Goal: Download file/media

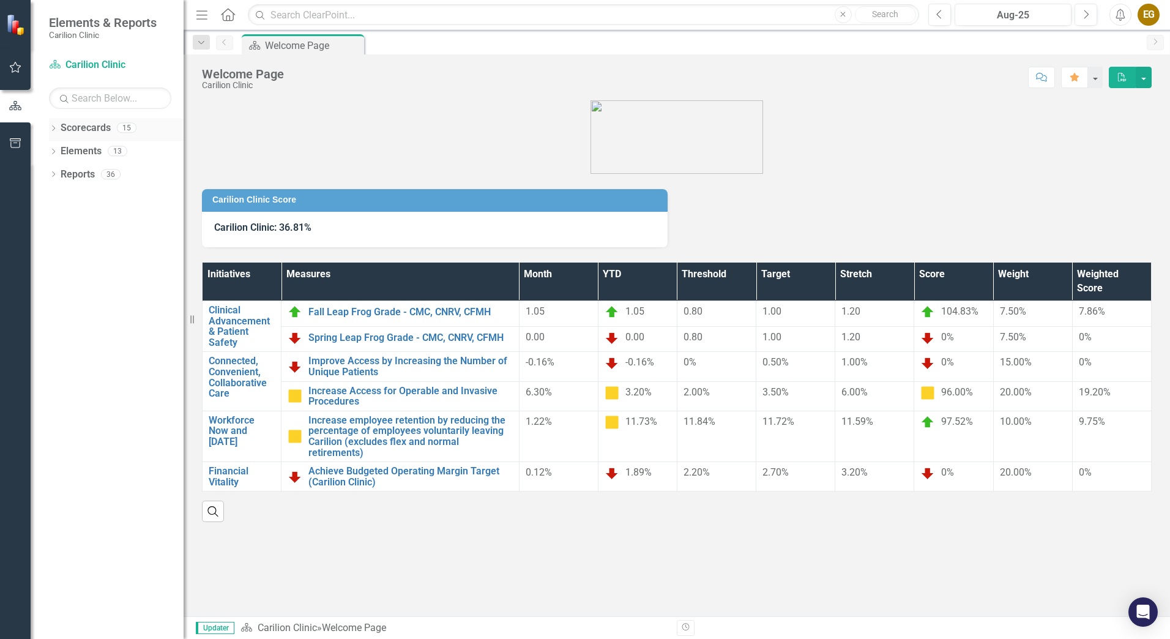
click at [53, 129] on icon "Dropdown" at bounding box center [53, 129] width 9 height 7
click at [1147, 83] on button "button" at bounding box center [1144, 77] width 16 height 21
click at [1099, 126] on link "PDF Export to PDF" at bounding box center [1101, 124] width 99 height 23
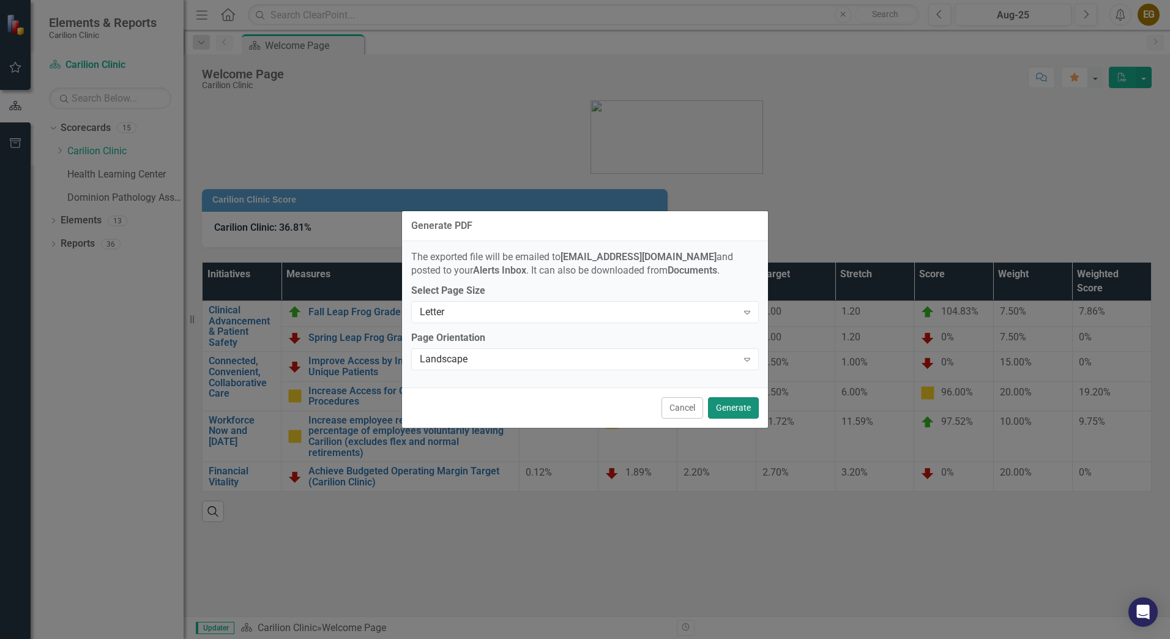
click at [744, 411] on button "Generate" at bounding box center [733, 407] width 51 height 21
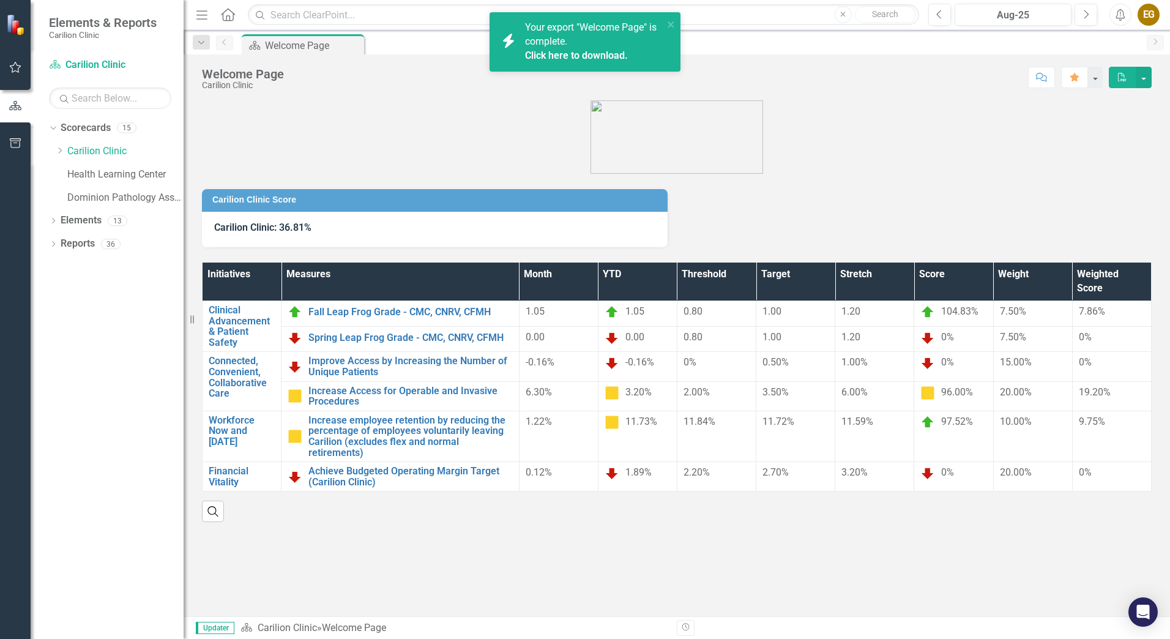
click at [573, 54] on link "Click here to download." at bounding box center [576, 56] width 103 height 12
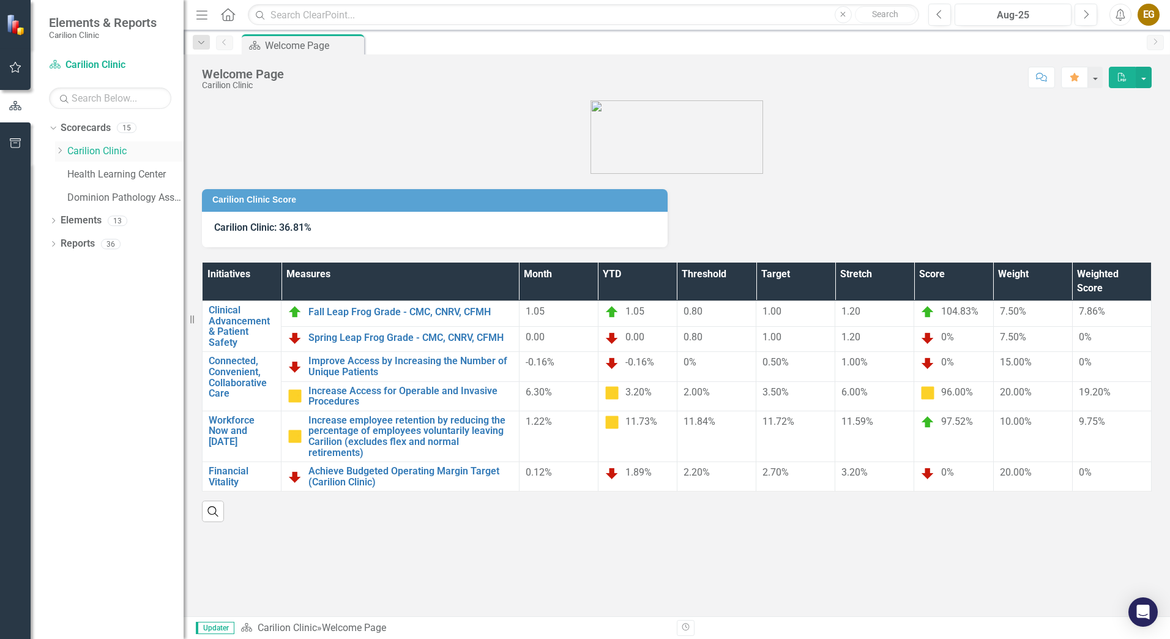
click at [59, 149] on icon "Dropdown" at bounding box center [59, 150] width 9 height 7
click at [94, 175] on link "Department of Orthopaedics" at bounding box center [132, 175] width 104 height 14
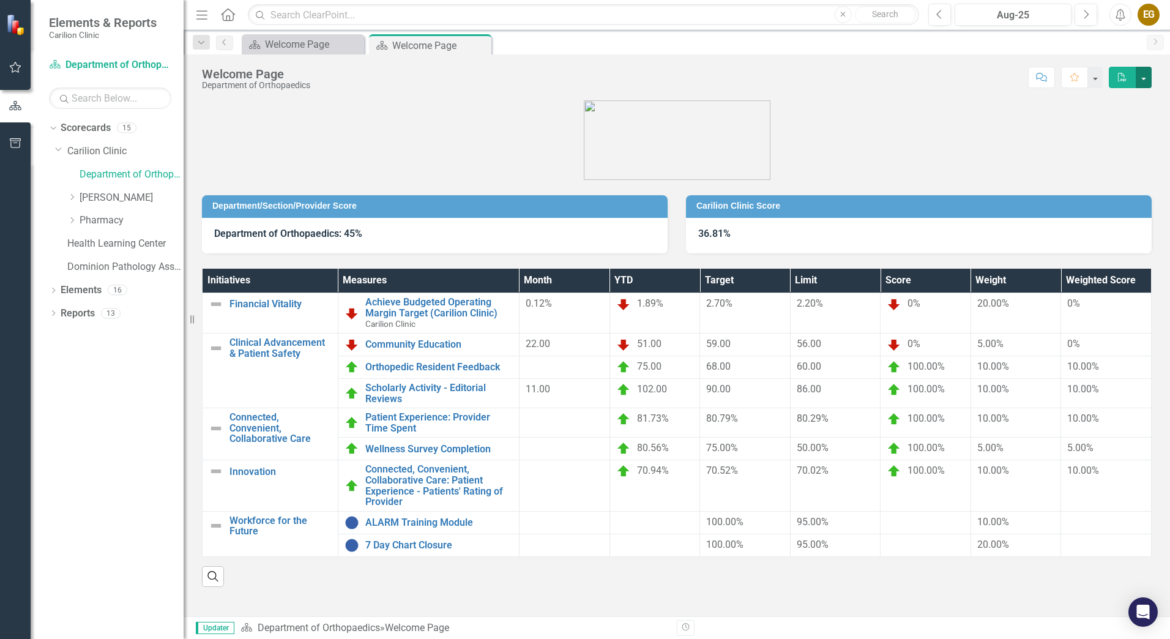
click at [1147, 77] on button "button" at bounding box center [1144, 77] width 16 height 21
click at [1107, 125] on link "PDF Export to PDF" at bounding box center [1101, 124] width 99 height 23
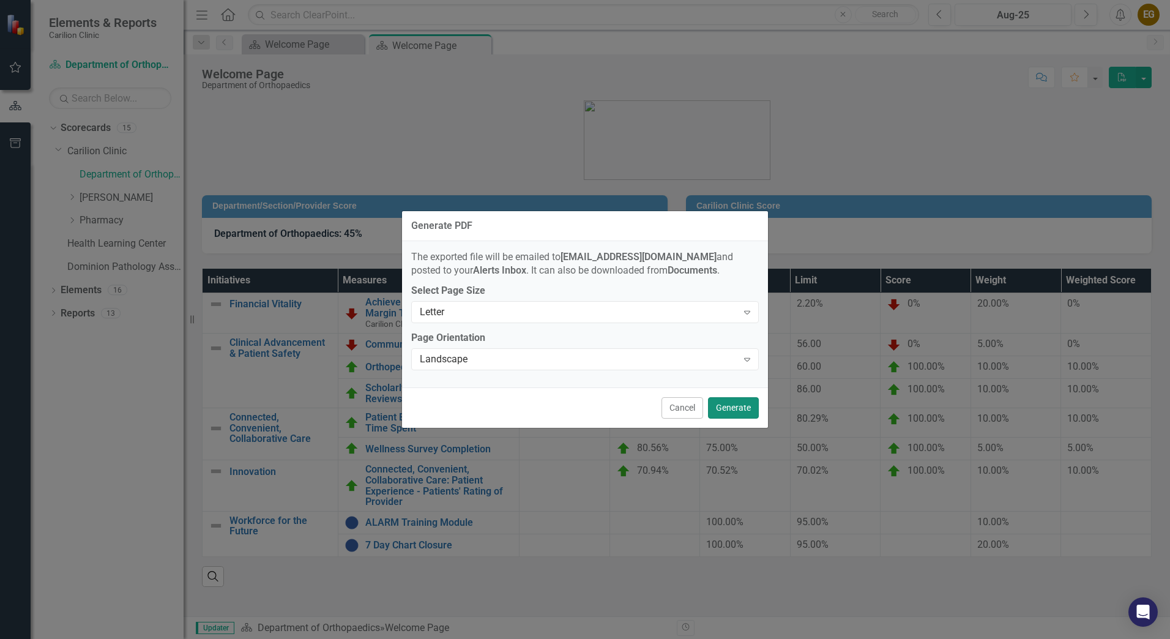
click at [747, 411] on button "Generate" at bounding box center [733, 407] width 51 height 21
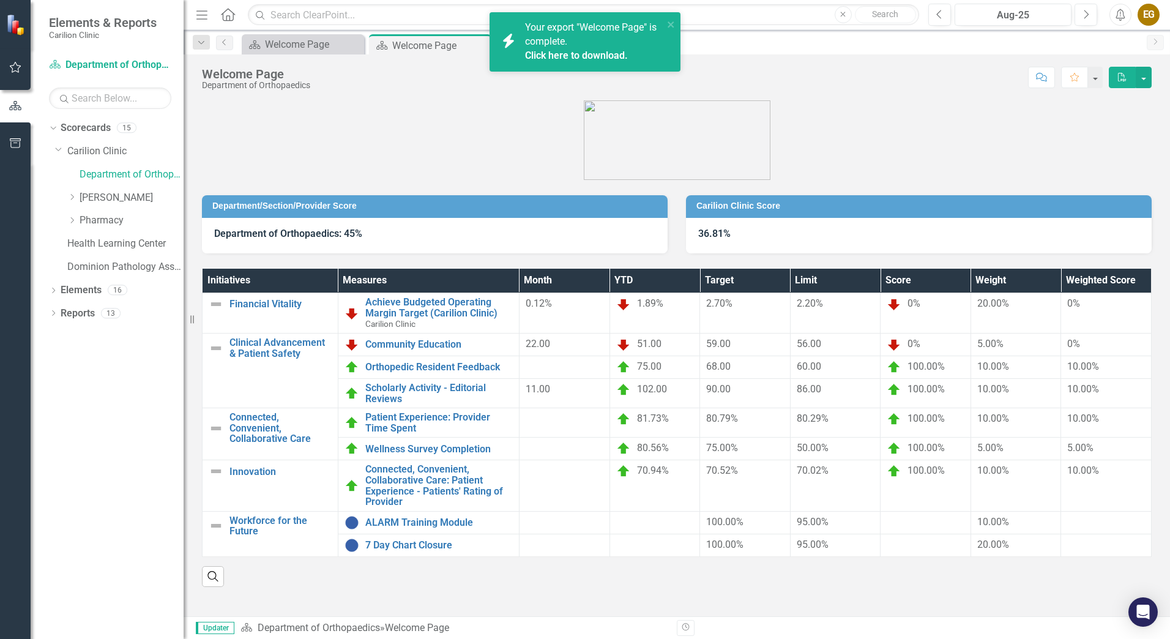
click at [586, 56] on link "Click here to download." at bounding box center [576, 56] width 103 height 12
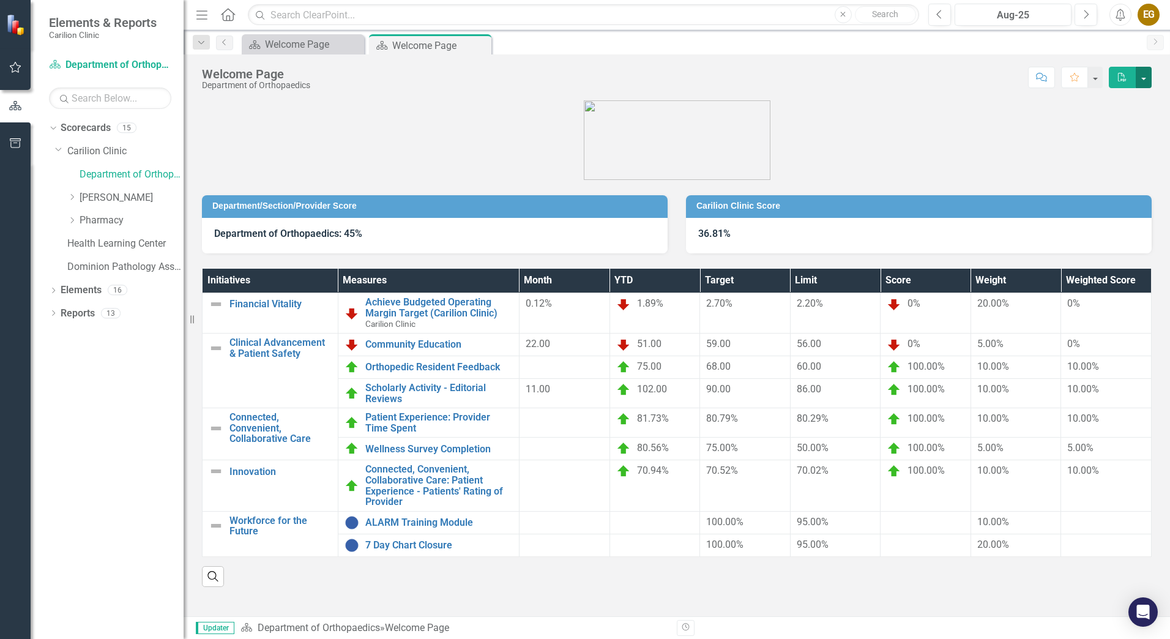
click at [1137, 75] on button "button" at bounding box center [1144, 77] width 16 height 21
click at [951, 129] on figure at bounding box center [677, 140] width 950 height 80
click at [1151, 10] on div "EG" at bounding box center [1149, 15] width 22 height 22
click at [1107, 156] on link "Logout Log Out" at bounding box center [1111, 154] width 97 height 23
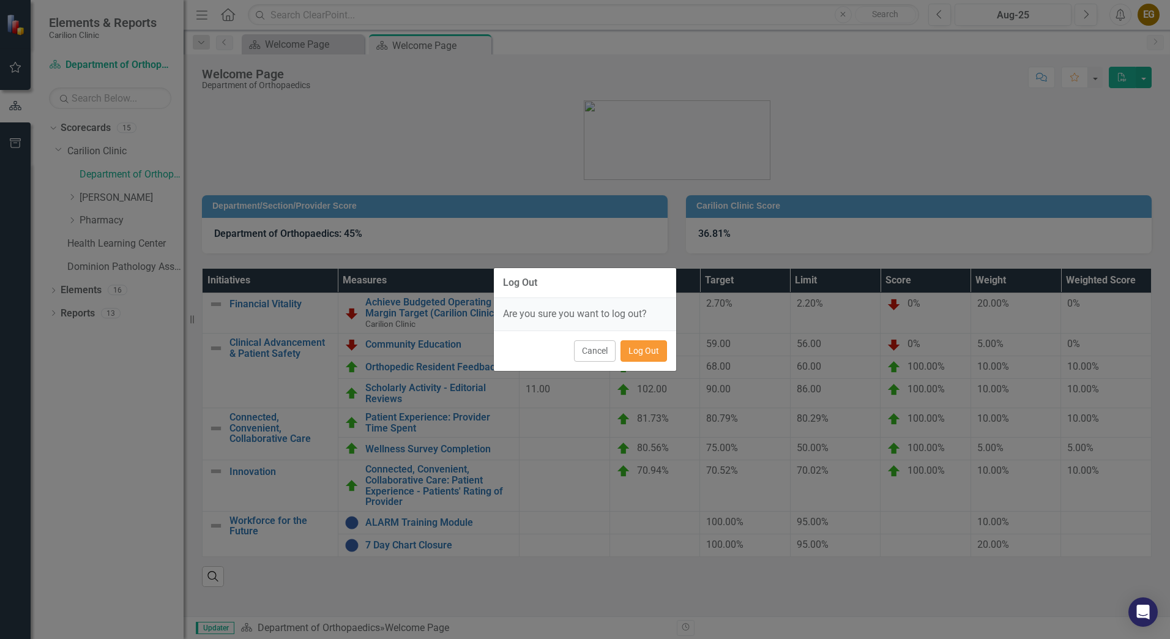
click at [635, 357] on button "Log Out" at bounding box center [644, 350] width 47 height 21
